Goal: Task Accomplishment & Management: Manage account settings

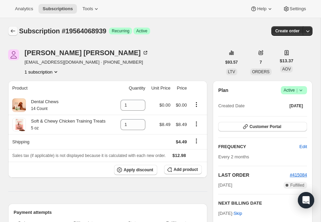
click at [12, 27] on button "Subscriptions" at bounding box center [13, 31] width 10 height 10
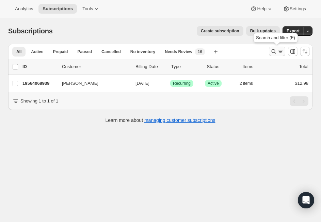
click at [280, 54] on icon "Search and filter results" at bounding box center [280, 51] width 7 height 7
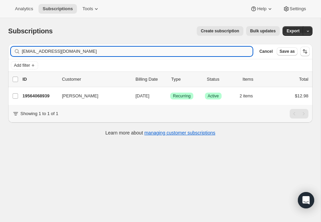
click at [103, 52] on input "[EMAIL_ADDRESS][DOMAIN_NAME]" at bounding box center [137, 52] width 231 height 10
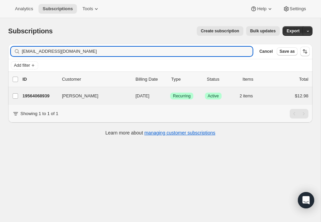
type input "[EMAIL_ADDRESS][DOMAIN_NAME]"
click at [41, 96] on p "22932750411" at bounding box center [39, 96] width 34 height 7
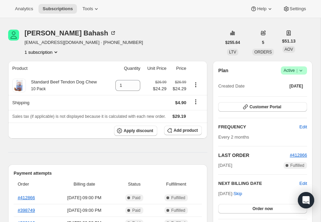
scroll to position [25, 0]
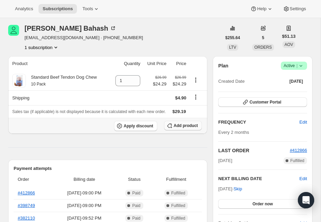
click at [189, 129] on button "Add product" at bounding box center [183, 126] width 38 height 10
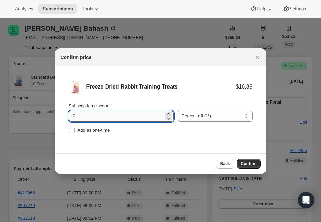
click at [143, 115] on input "0" at bounding box center [116, 116] width 95 height 11
type input "10"
click at [254, 164] on span "Confirm" at bounding box center [249, 163] width 16 height 5
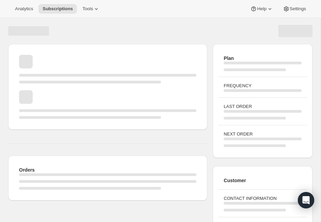
scroll to position [25, 0]
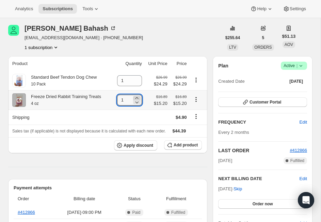
click at [136, 98] on icon at bounding box center [136, 98] width 3 height 2
type input "2"
